Goal: Task Accomplishment & Management: Manage account settings

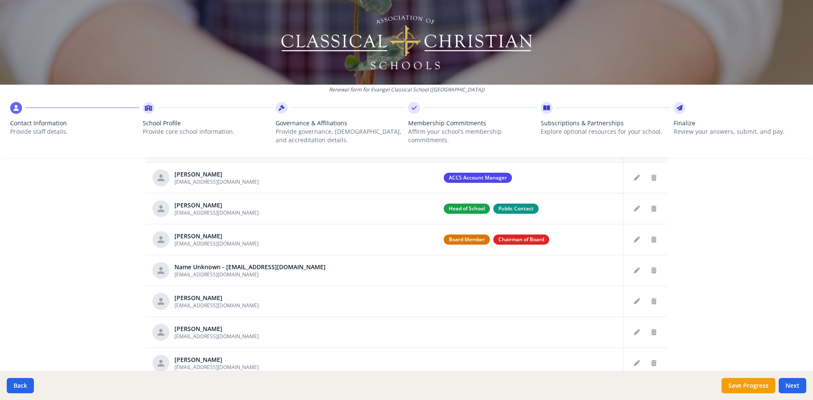
scroll to position [360, 0]
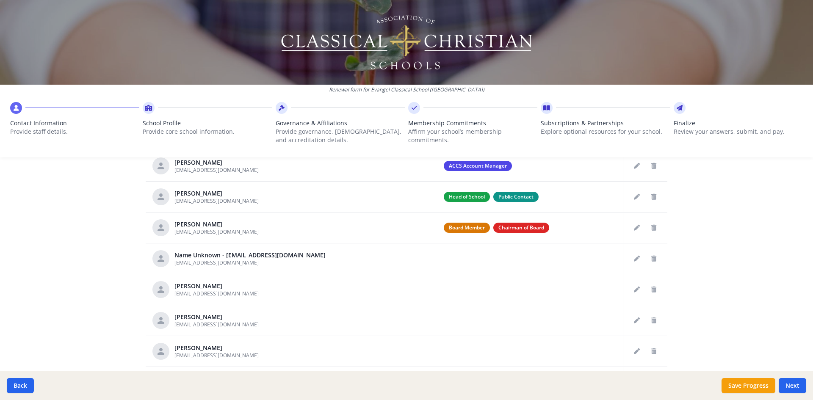
click at [634, 262] on button "Edit staff" at bounding box center [637, 259] width 14 height 14
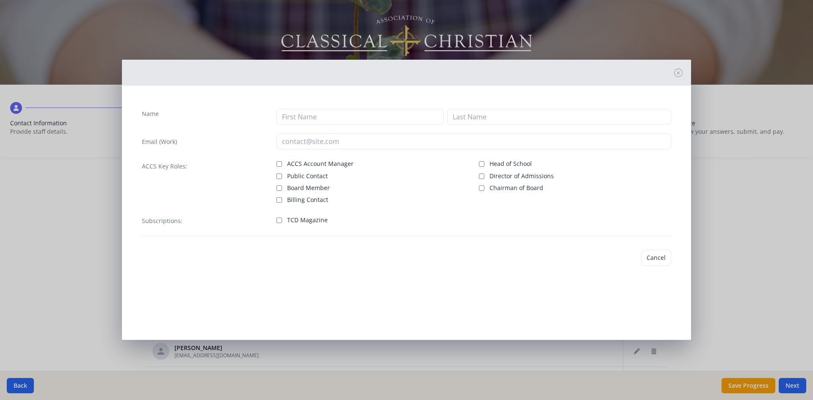
type input "[EMAIL_ADDRESS][DOMAIN_NAME]"
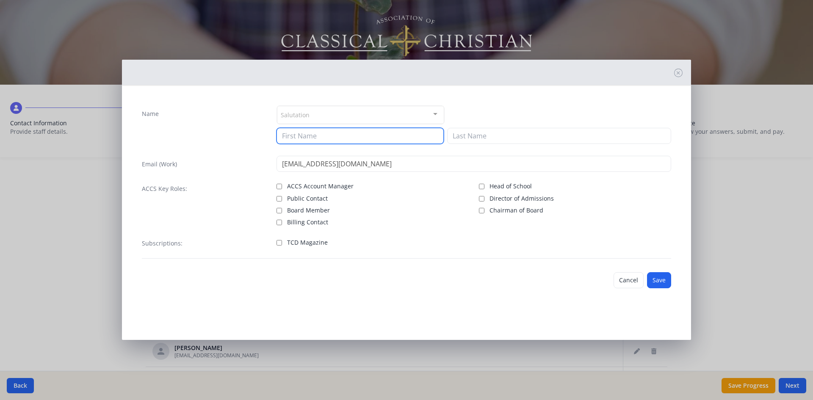
click at [321, 139] on input at bounding box center [360, 136] width 167 height 16
type input "Leila"
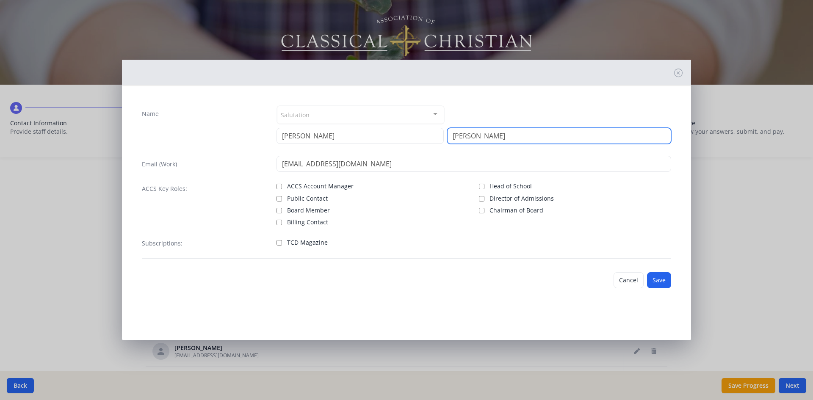
type input "Bowers"
click at [655, 278] on button "Save" at bounding box center [659, 280] width 24 height 16
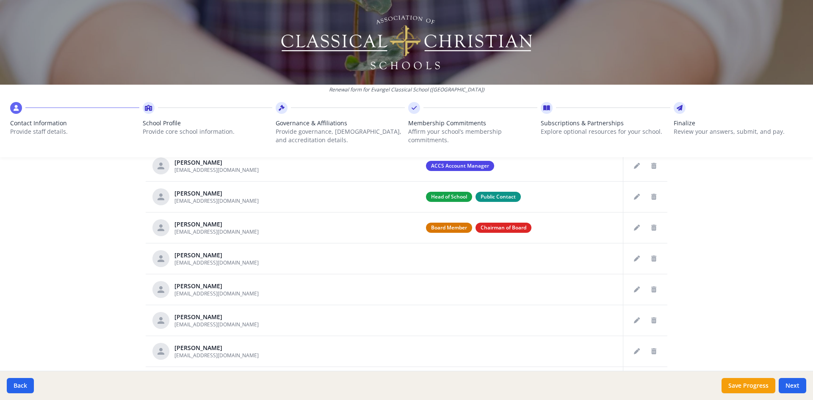
click at [652, 257] on icon "Delete staff" at bounding box center [654, 259] width 5 height 6
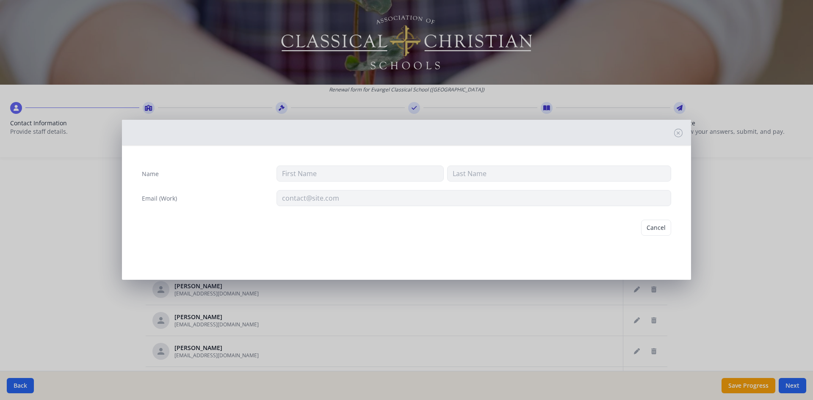
type input "Andrew"
type input "Bowers"
type input "[EMAIL_ADDRESS][DOMAIN_NAME]"
click at [652, 222] on button "Delete" at bounding box center [656, 228] width 29 height 16
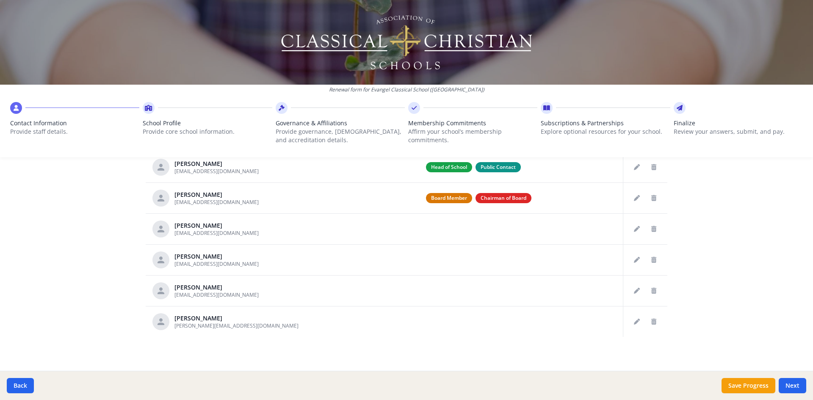
scroll to position [391, 0]
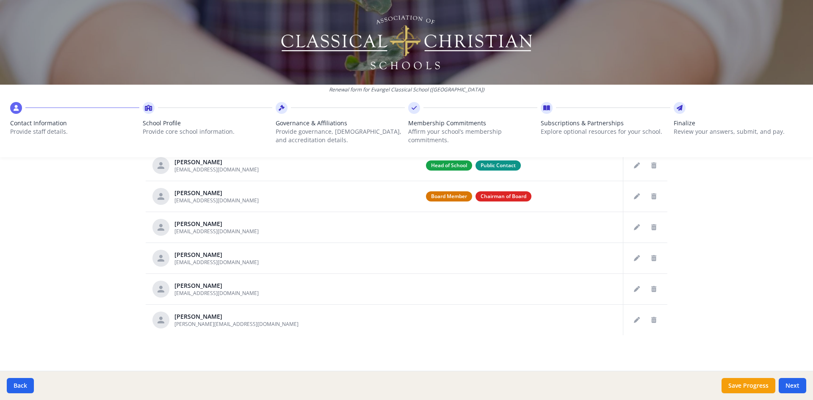
click at [799, 387] on button "Next" at bounding box center [793, 385] width 28 height 15
type input "(360) 502-6950"
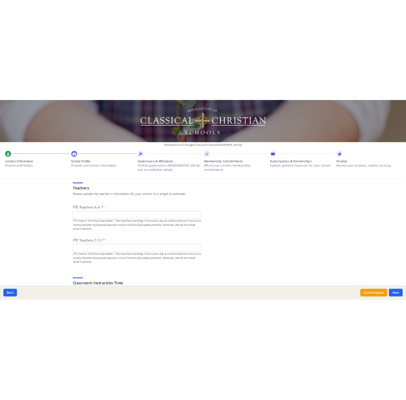
scroll to position [509, 0]
